Goal: Task Accomplishment & Management: Manage account settings

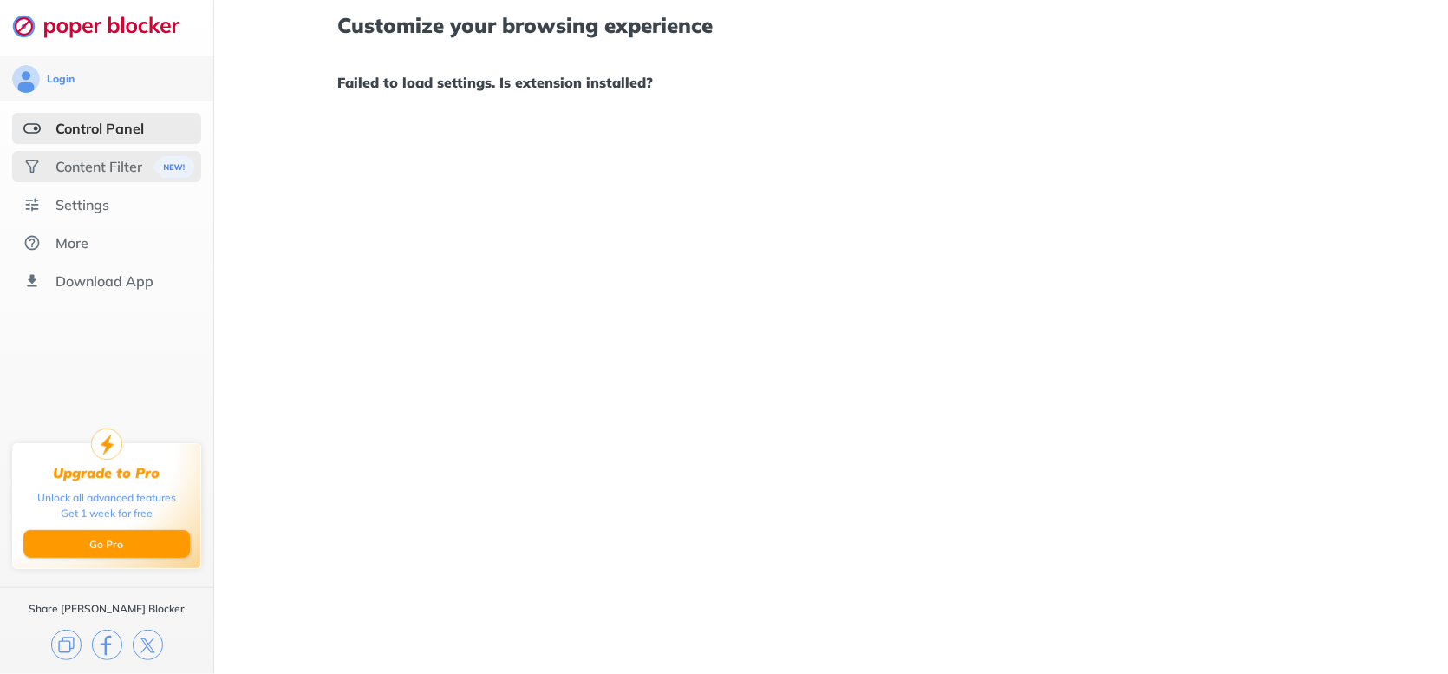
click at [79, 163] on div "Content Filter" at bounding box center [99, 166] width 87 height 17
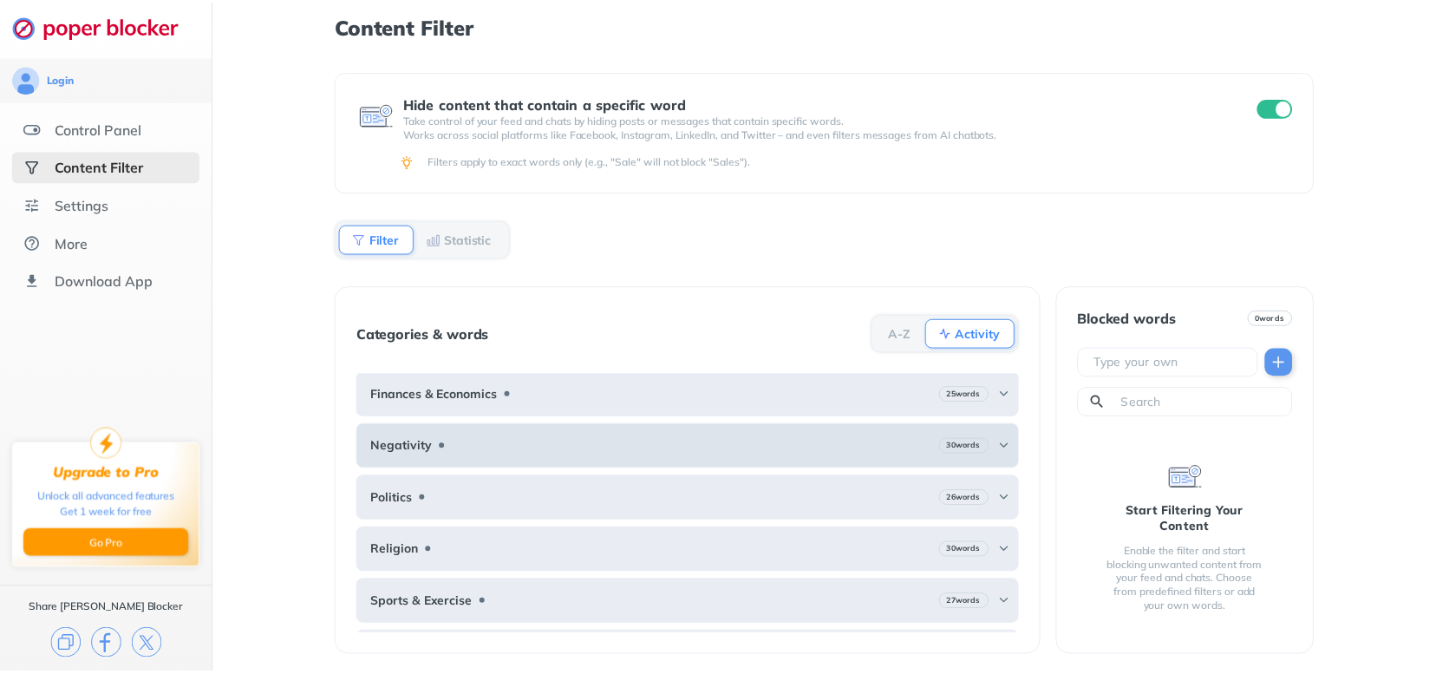
scroll to position [143, 0]
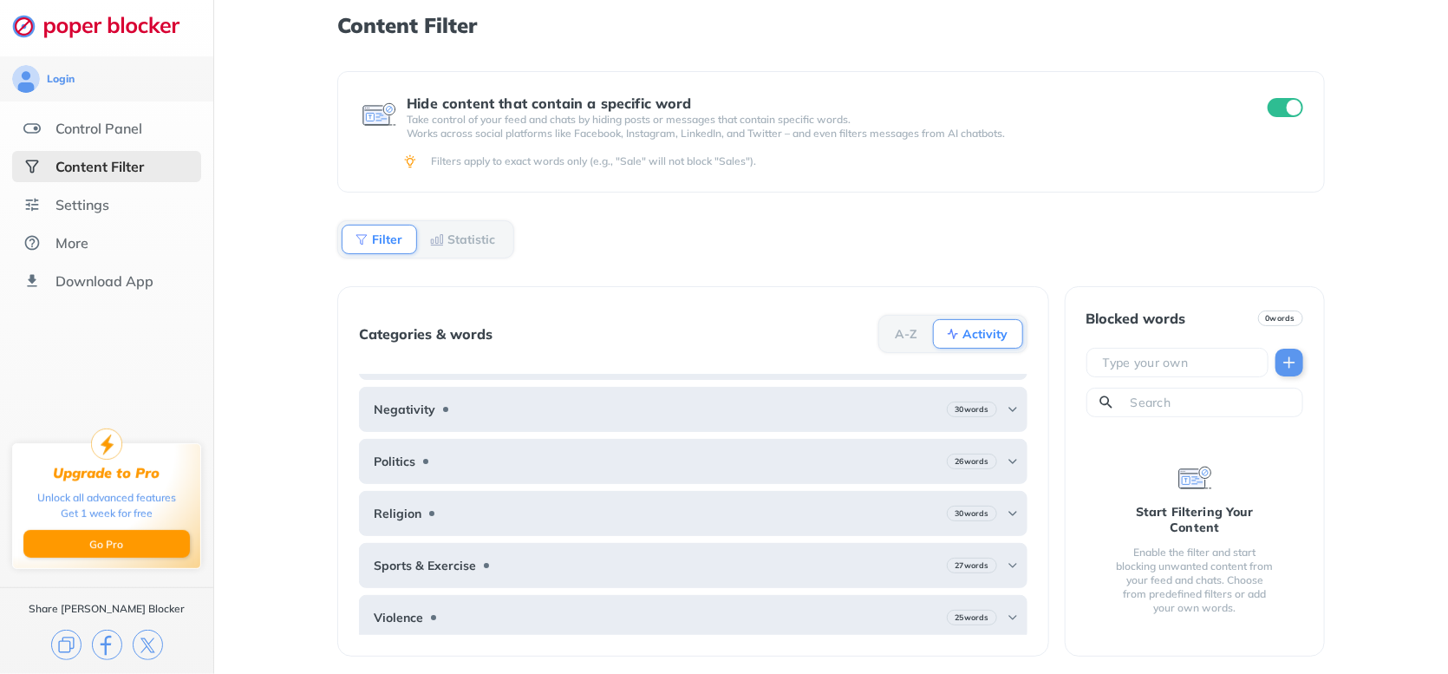
click at [372, 228] on div "Filter" at bounding box center [379, 239] width 75 height 29
click at [72, 200] on div "Settings" at bounding box center [83, 204] width 54 height 17
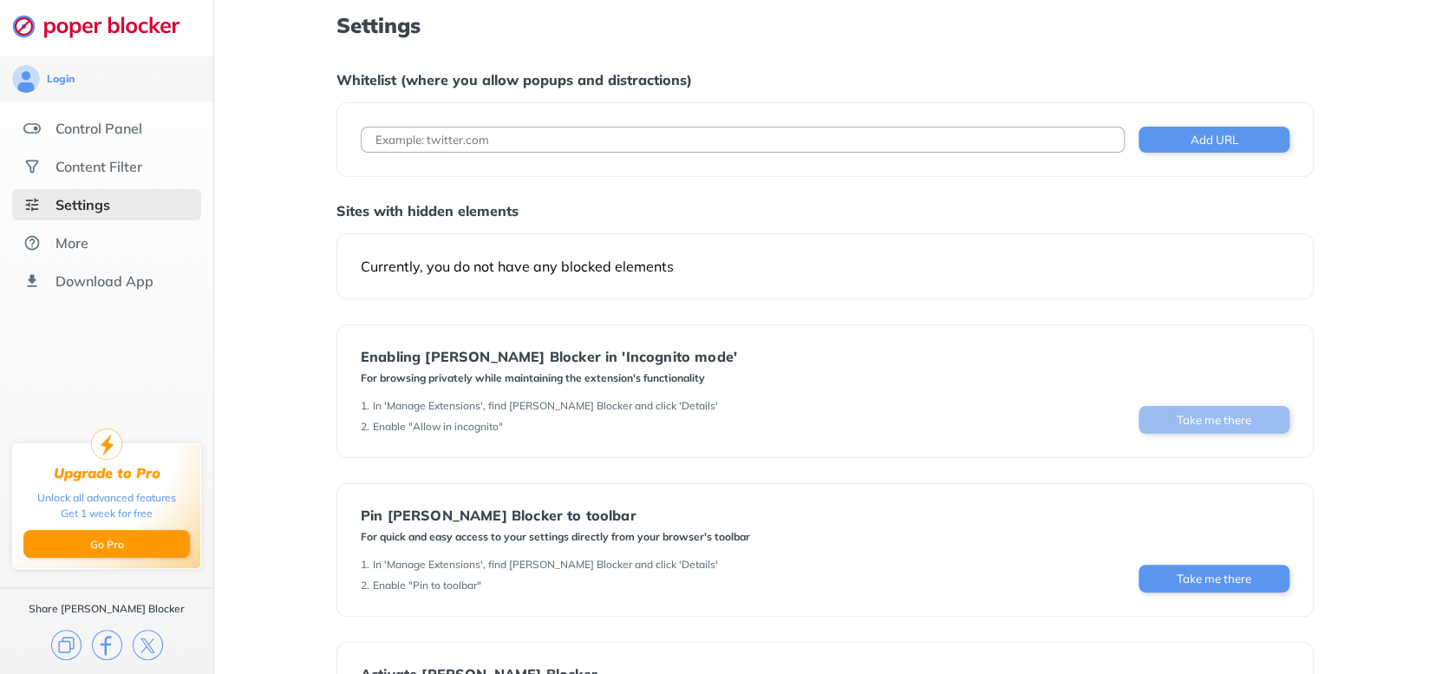
click at [1191, 415] on button "Take me there" at bounding box center [1214, 420] width 151 height 28
click at [103, 541] on button "Go Pro" at bounding box center [106, 544] width 167 height 28
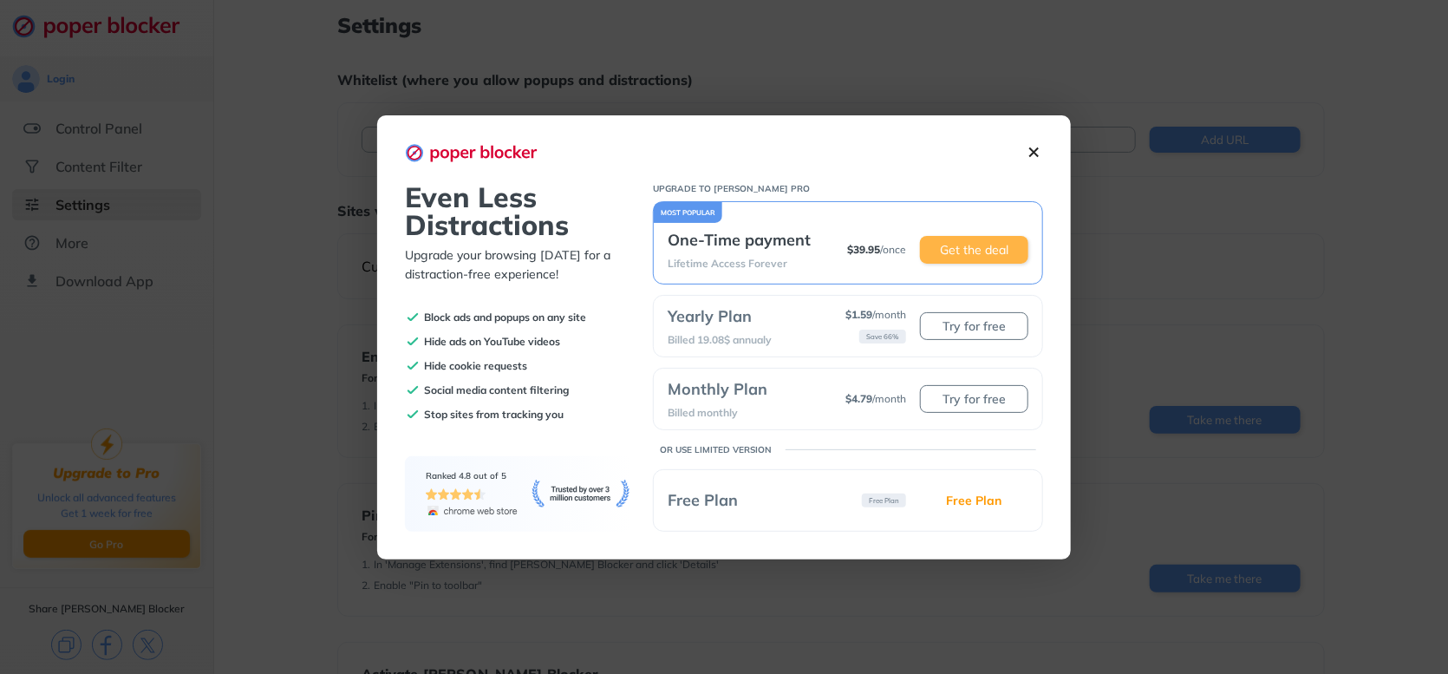
click at [958, 244] on button "Get the deal" at bounding box center [974, 250] width 108 height 28
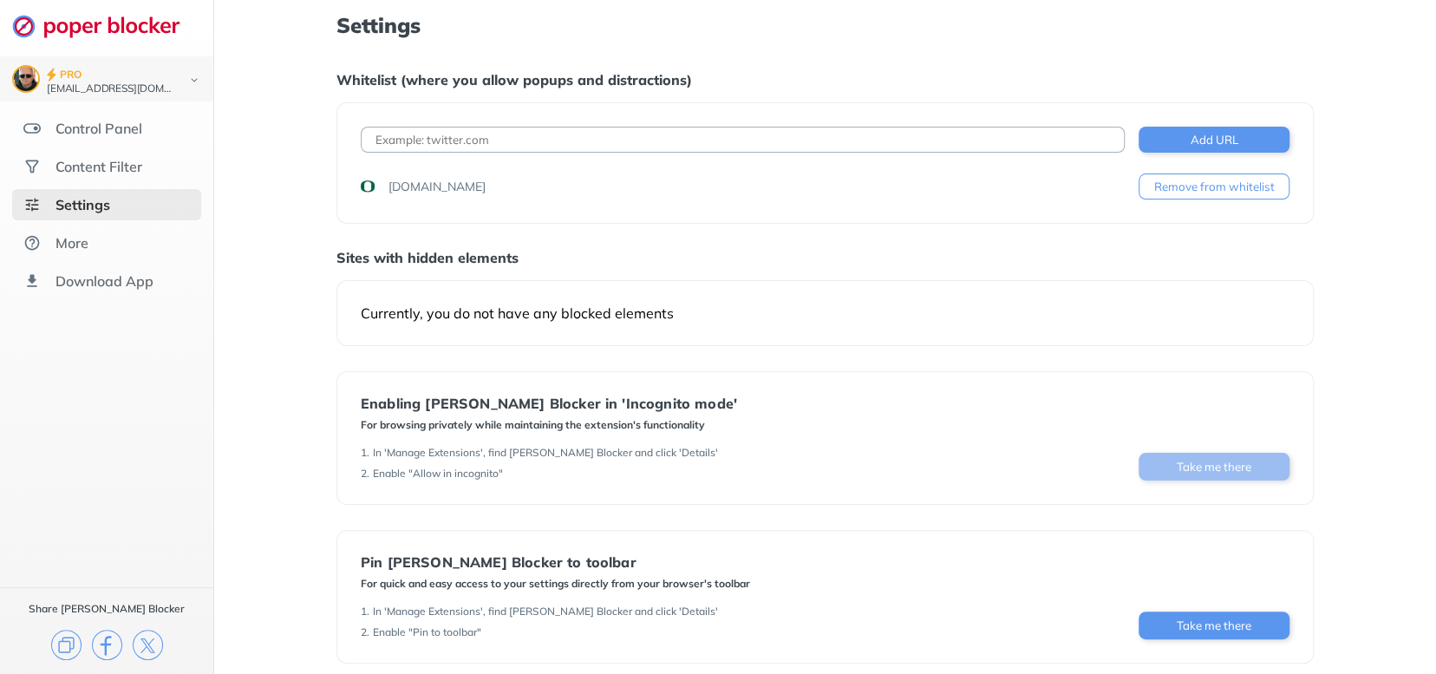
click at [1227, 464] on button "Take me there" at bounding box center [1214, 467] width 151 height 28
click at [90, 273] on div "Download App" at bounding box center [105, 280] width 98 height 17
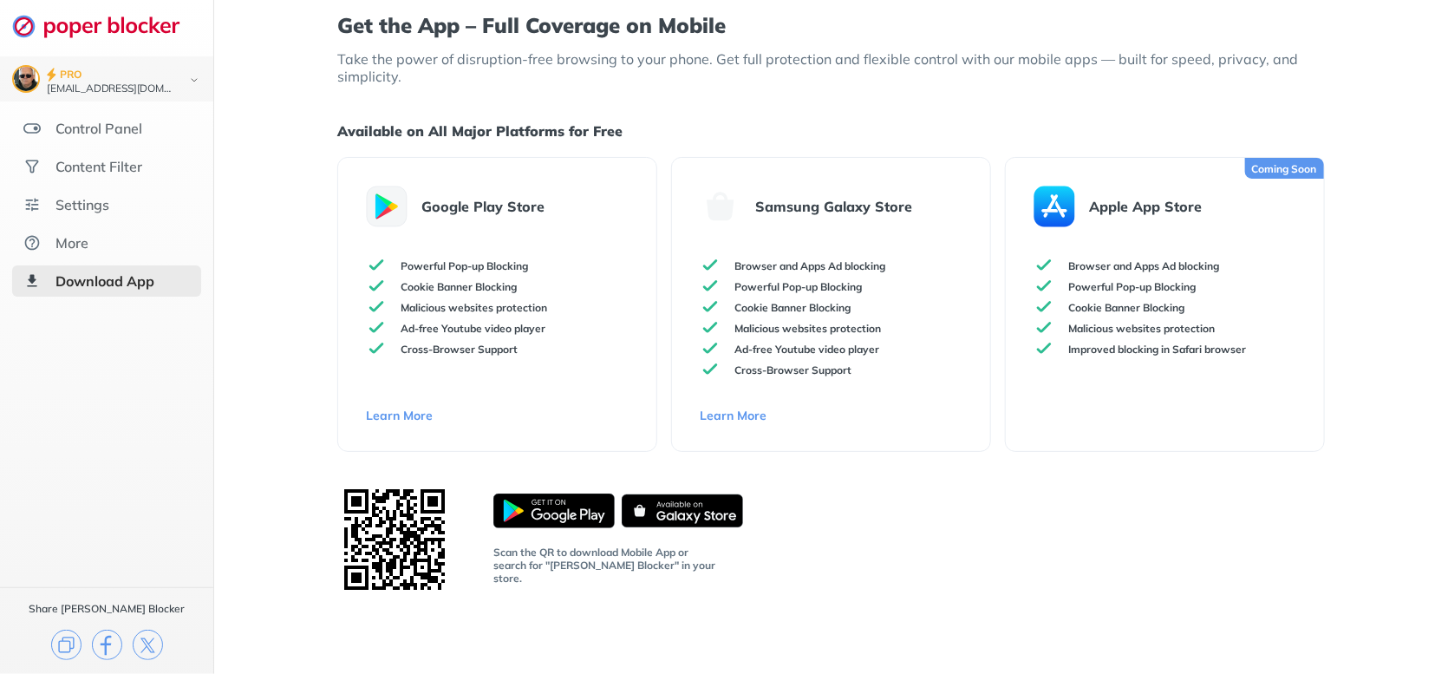
click at [670, 513] on img at bounding box center [682, 510] width 121 height 35
click at [77, 204] on div "Settings" at bounding box center [83, 204] width 54 height 17
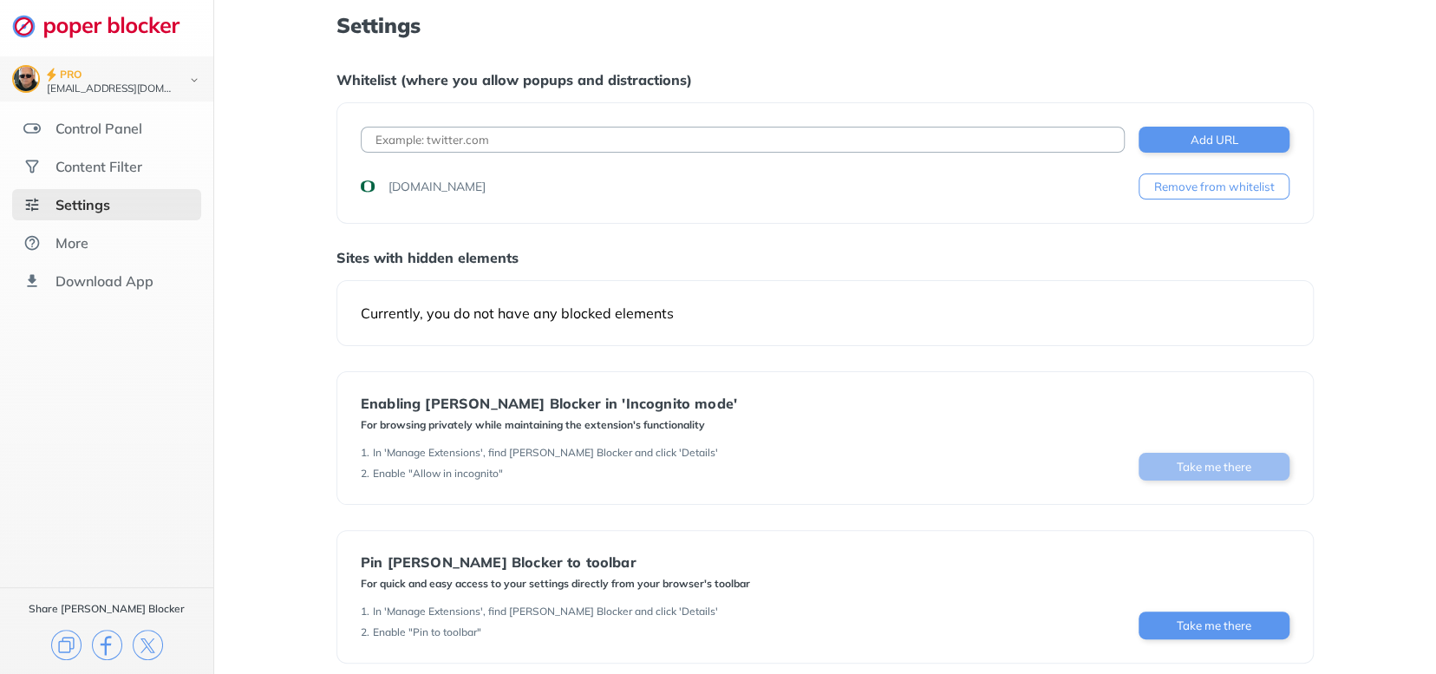
click at [1225, 461] on button "Take me there" at bounding box center [1214, 467] width 151 height 28
click at [82, 82] on div "PRO" at bounding box center [111, 74] width 128 height 17
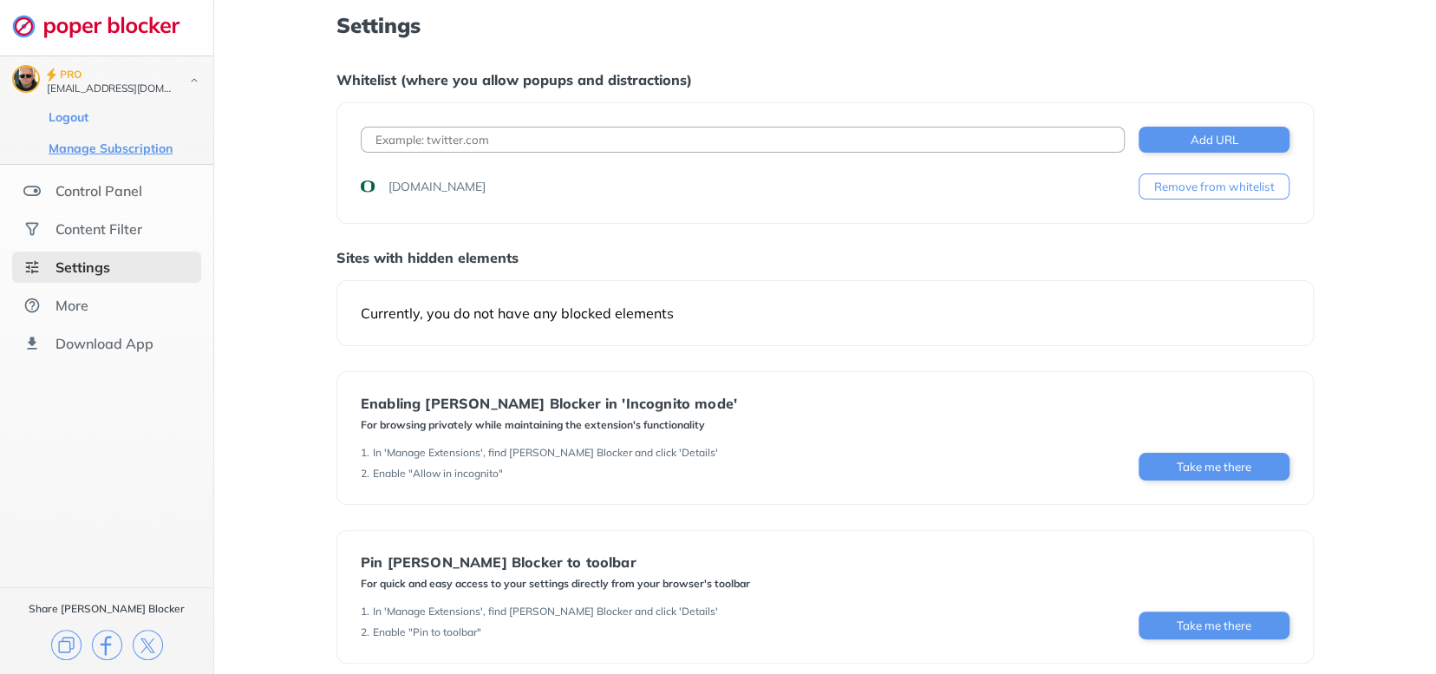
click at [78, 141] on button "Manage Subscription" at bounding box center [110, 148] width 134 height 17
click at [65, 69] on div "PRO" at bounding box center [71, 74] width 22 height 17
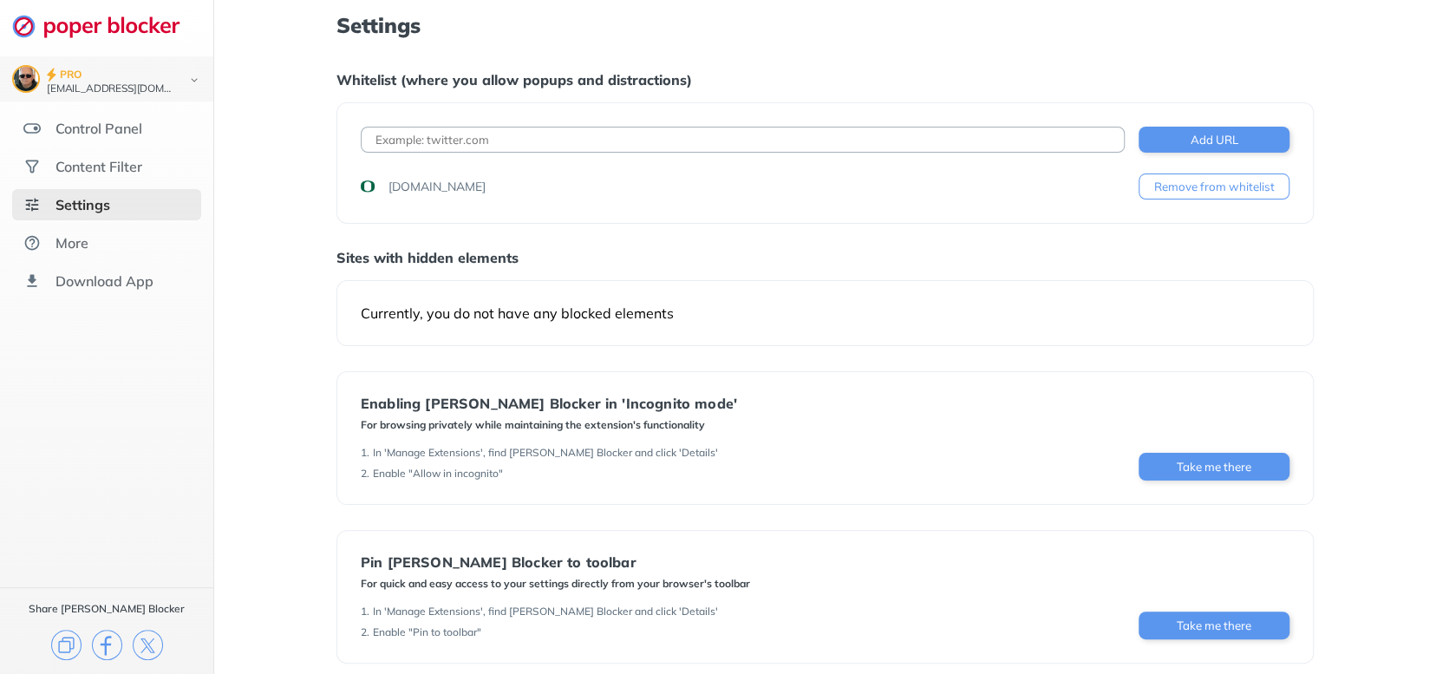
click at [80, 201] on div "Settings" at bounding box center [83, 204] width 55 height 17
click at [66, 239] on div "More" at bounding box center [72, 242] width 33 height 17
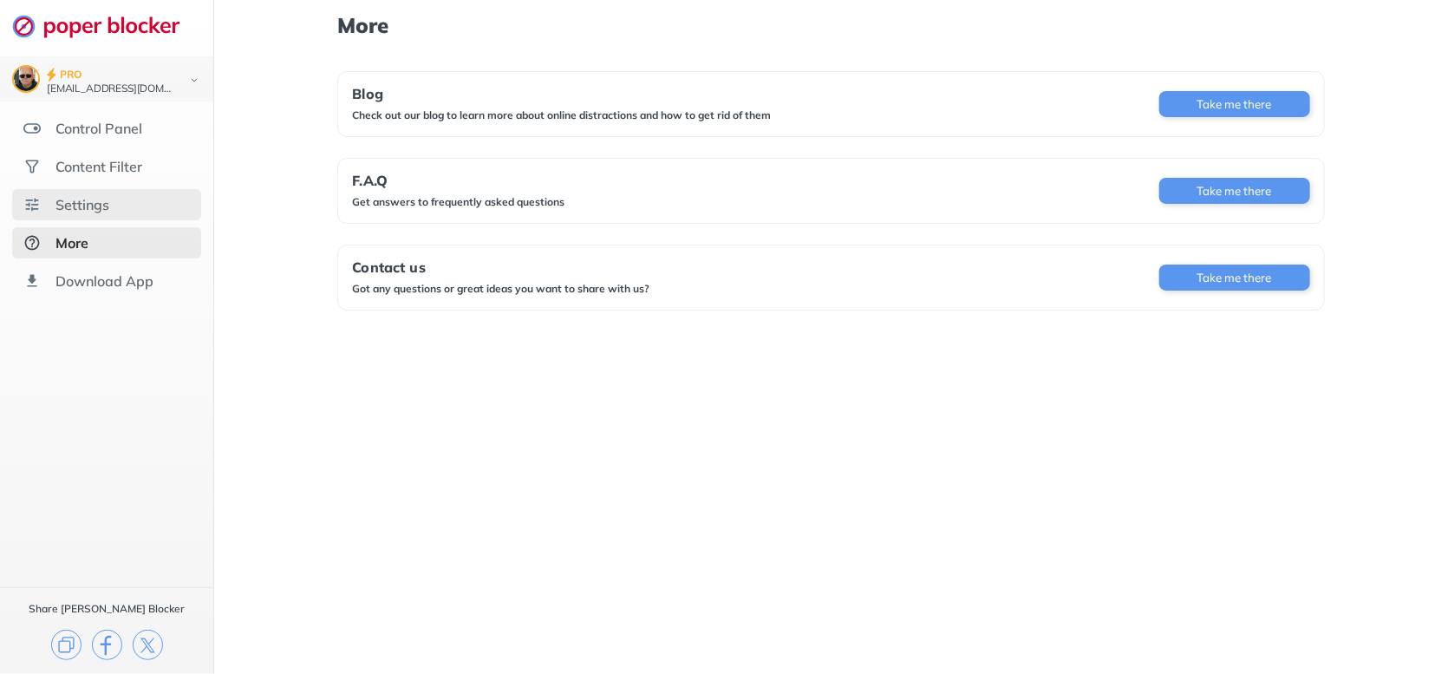
click at [69, 204] on div "Settings" at bounding box center [83, 204] width 54 height 17
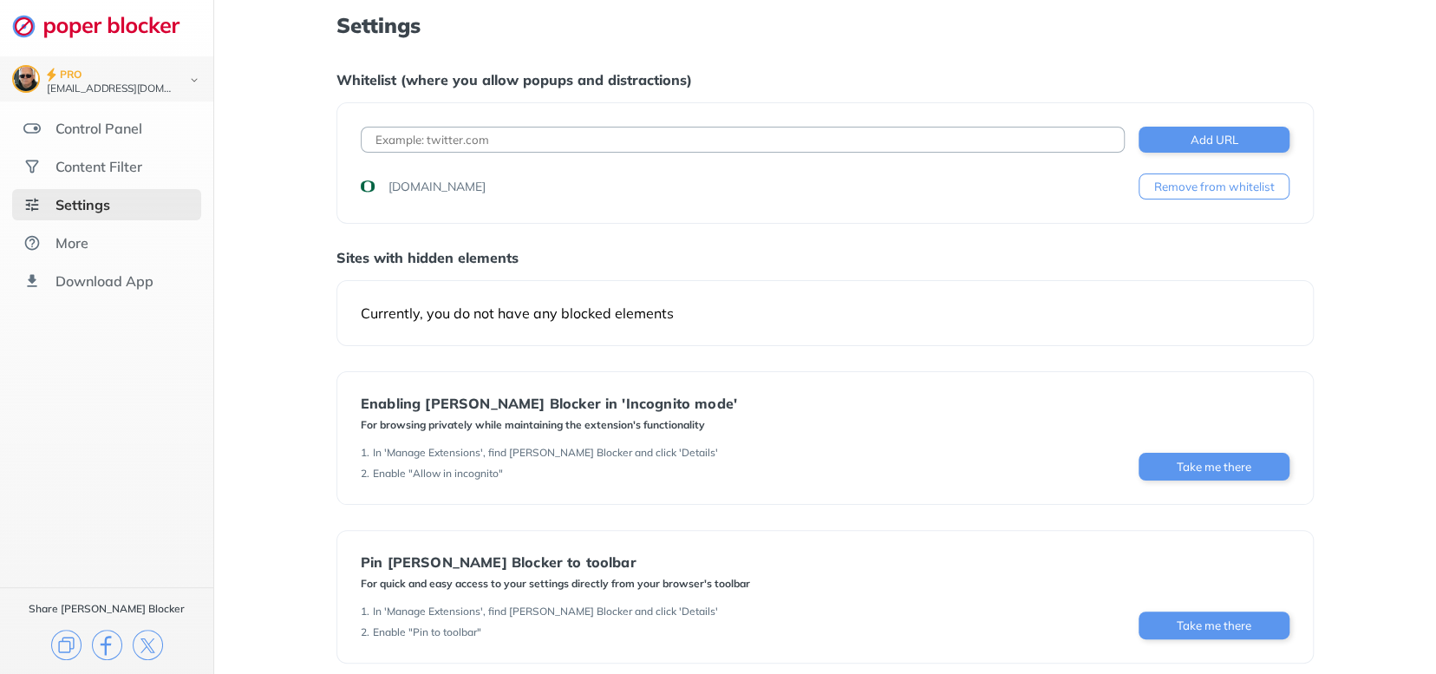
scroll to position [123, 0]
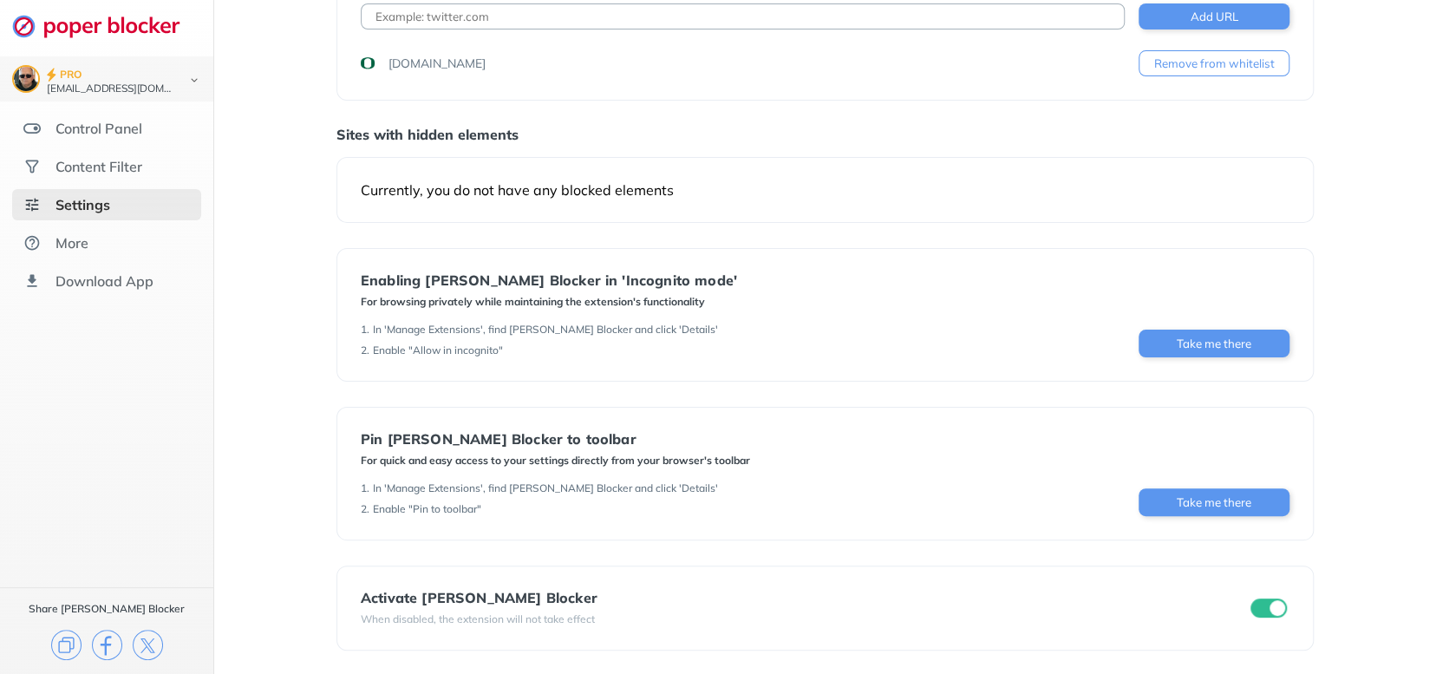
click at [1260, 605] on input "checkbox" at bounding box center [1269, 607] width 36 height 19
click at [1275, 606] on input "checkbox" at bounding box center [1269, 607] width 36 height 19
click at [72, 87] on div "[EMAIL_ADDRESS][DOMAIN_NAME]" at bounding box center [111, 89] width 128 height 12
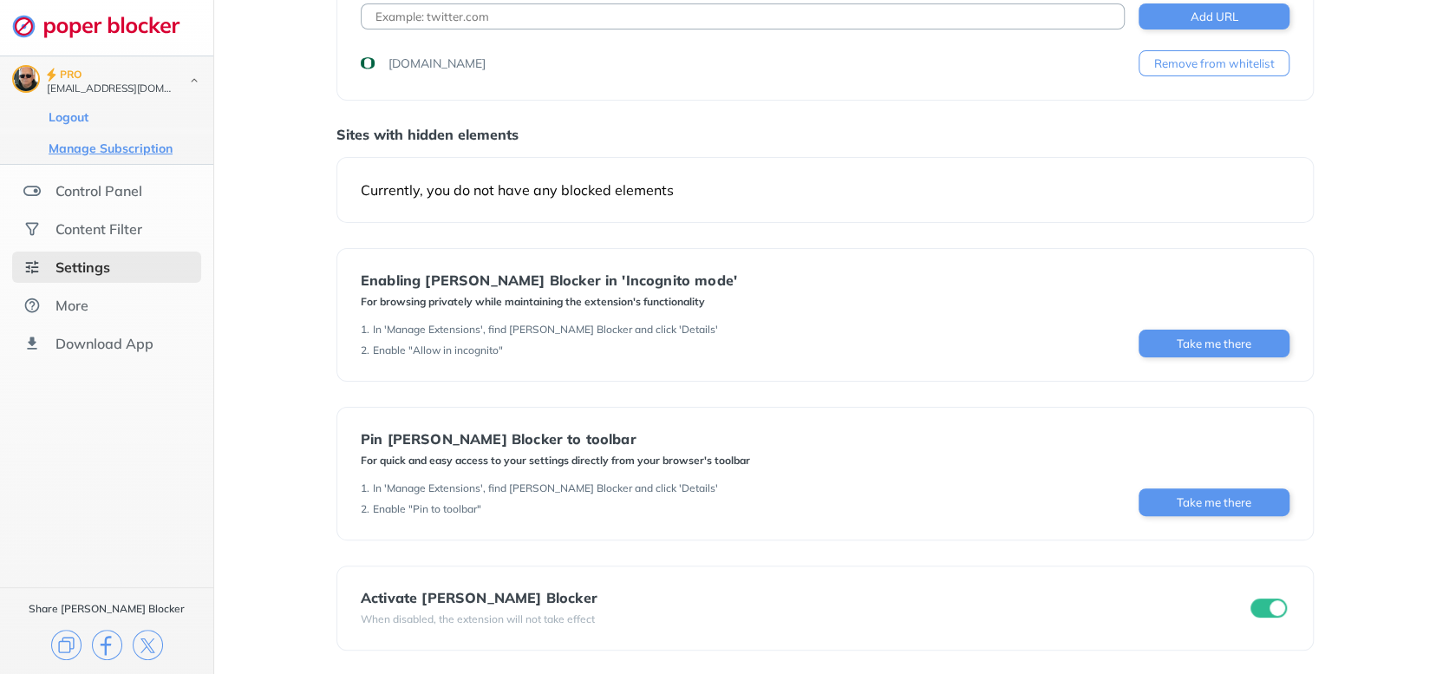
click at [69, 143] on button "Manage Subscription" at bounding box center [110, 148] width 134 height 17
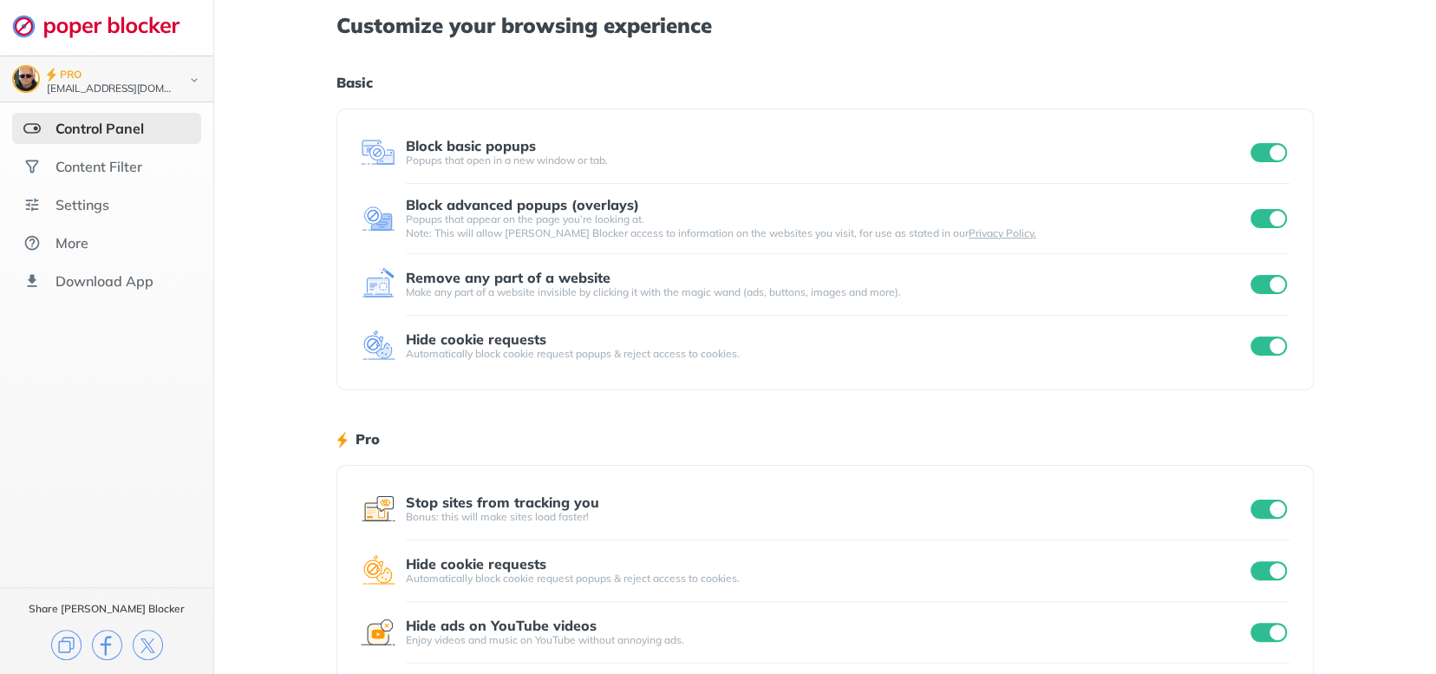
click at [193, 80] on img at bounding box center [194, 80] width 21 height 18
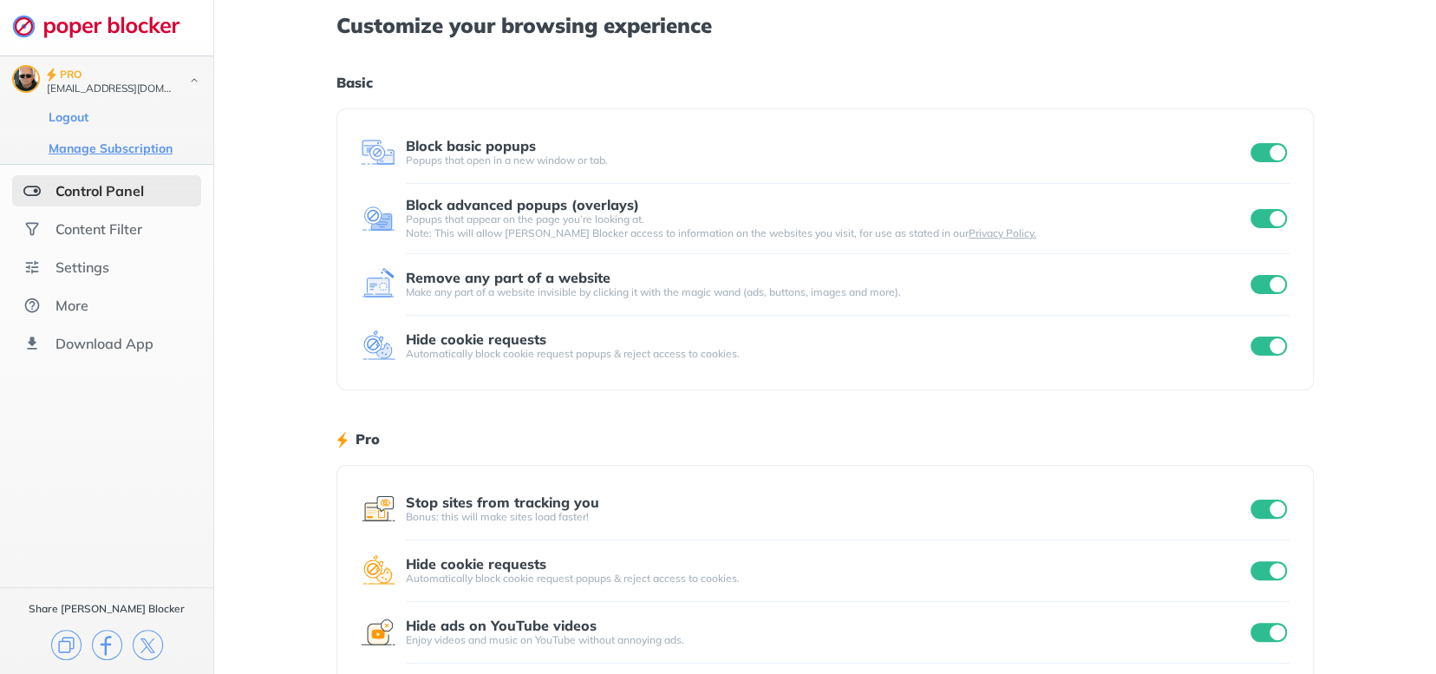
click at [82, 143] on button "Manage Subscription" at bounding box center [110, 148] width 134 height 17
